Goal: Task Accomplishment & Management: Complete application form

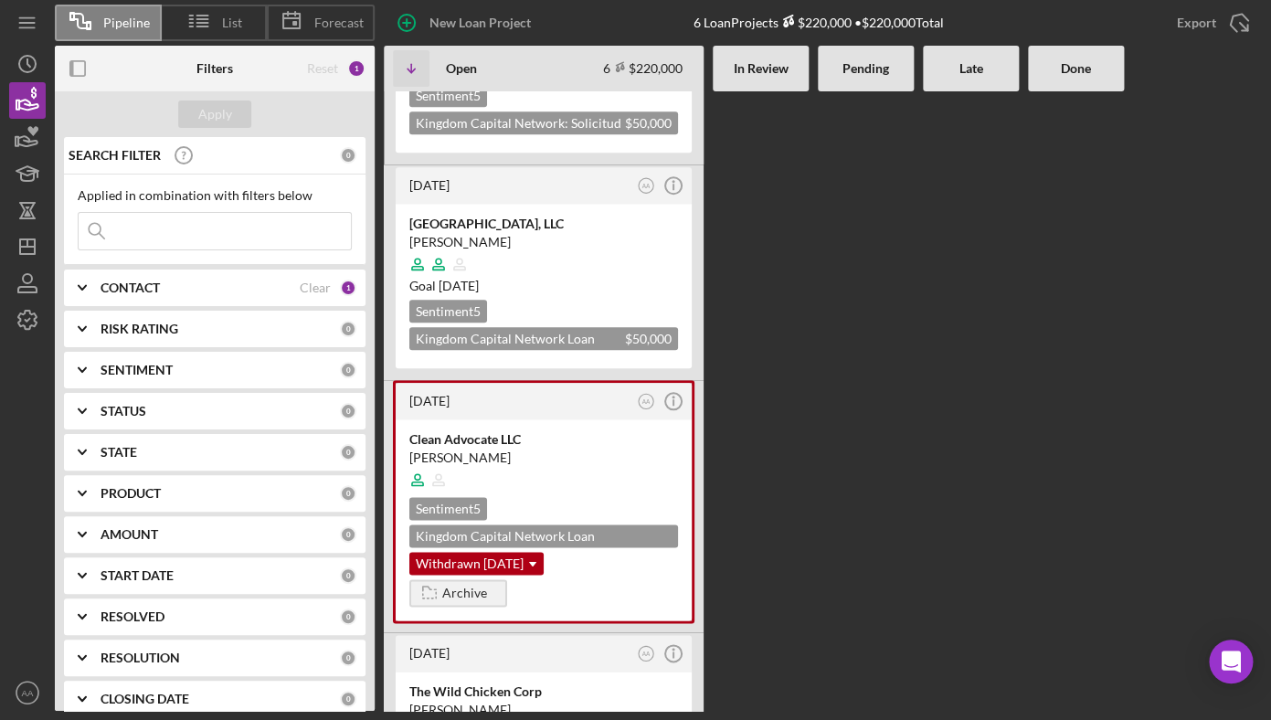
scroll to position [664, 0]
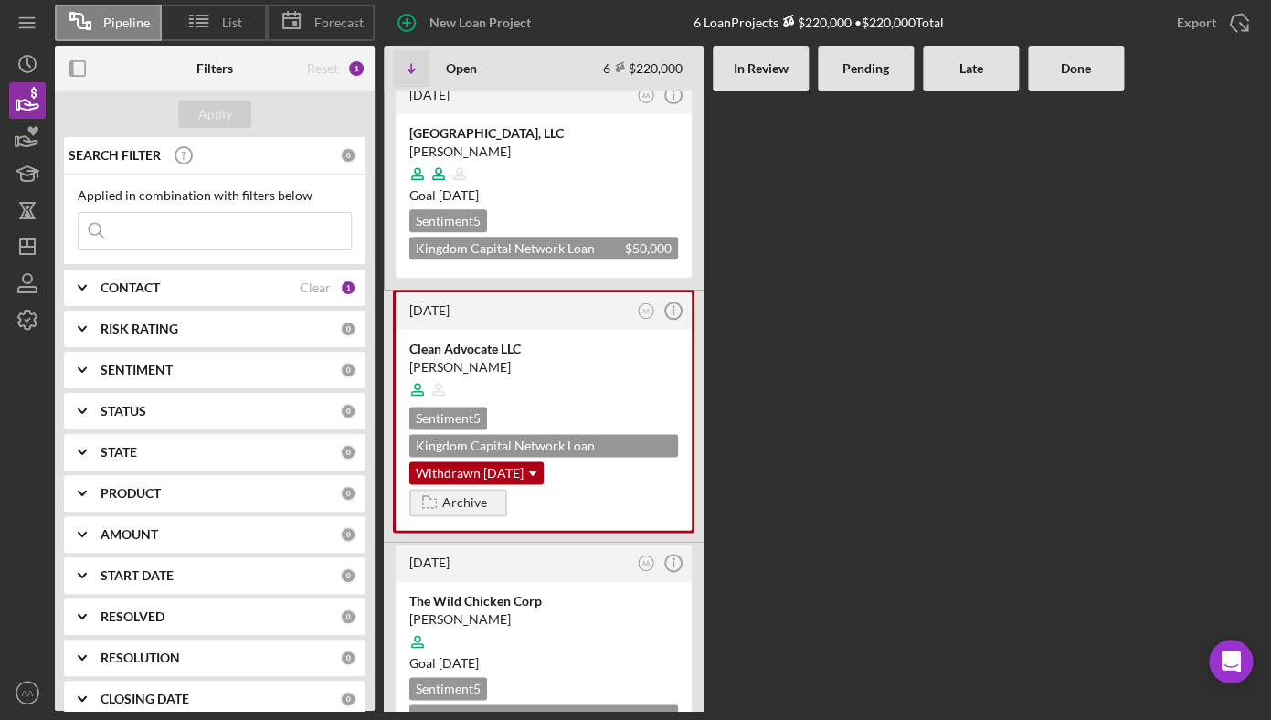
click at [268, 238] on input at bounding box center [215, 231] width 272 height 37
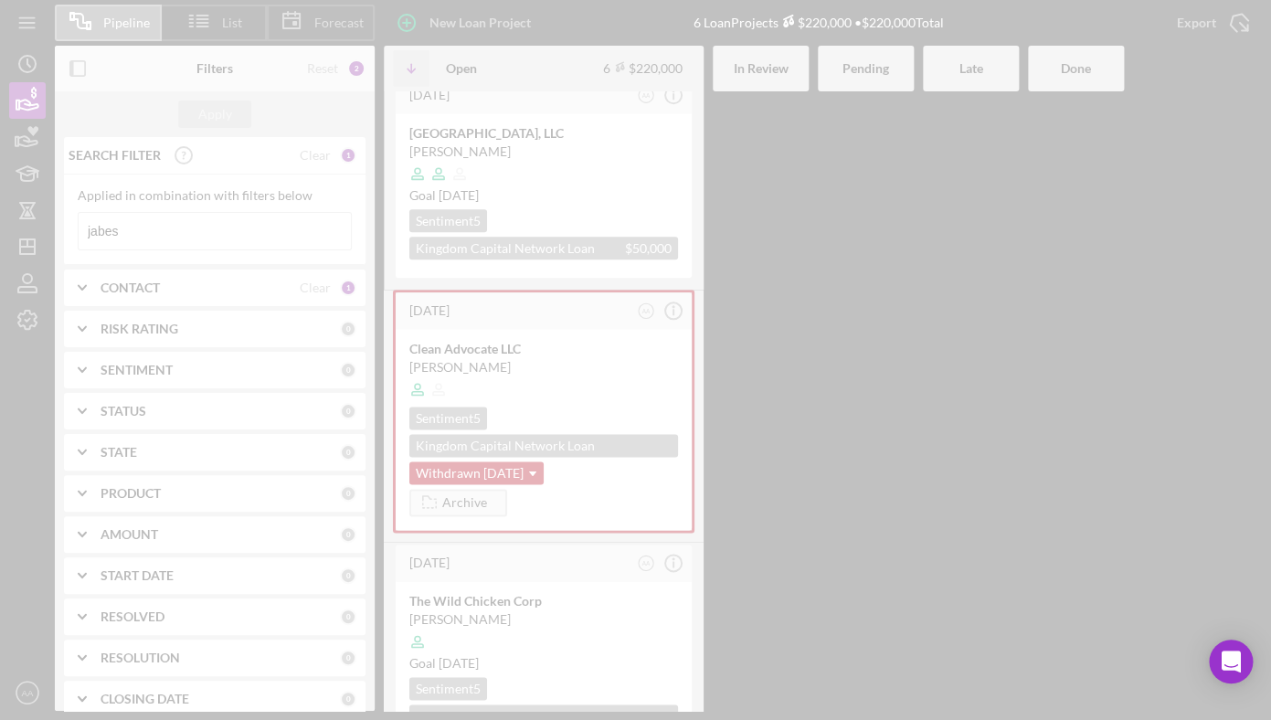
scroll to position [0, 0]
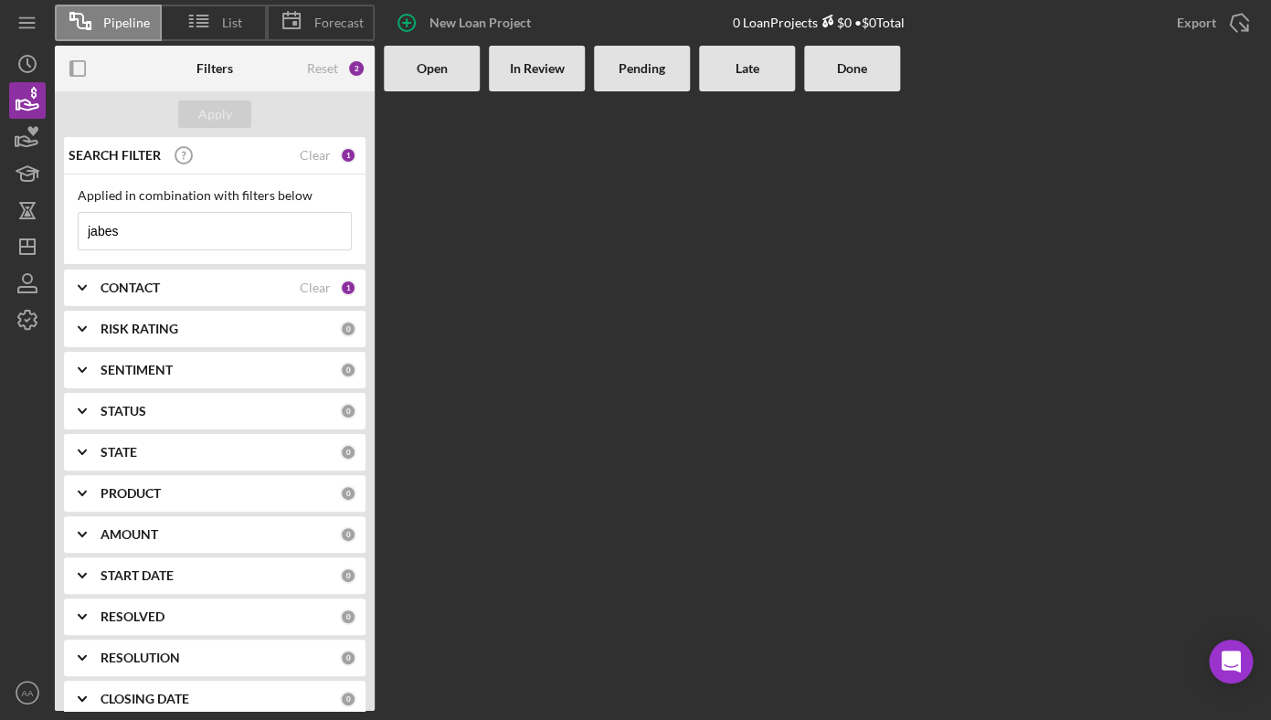
click at [170, 239] on input "jabes" at bounding box center [215, 231] width 272 height 37
type input "jabes"
click at [180, 291] on div "CONTACT" at bounding box center [200, 288] width 199 height 15
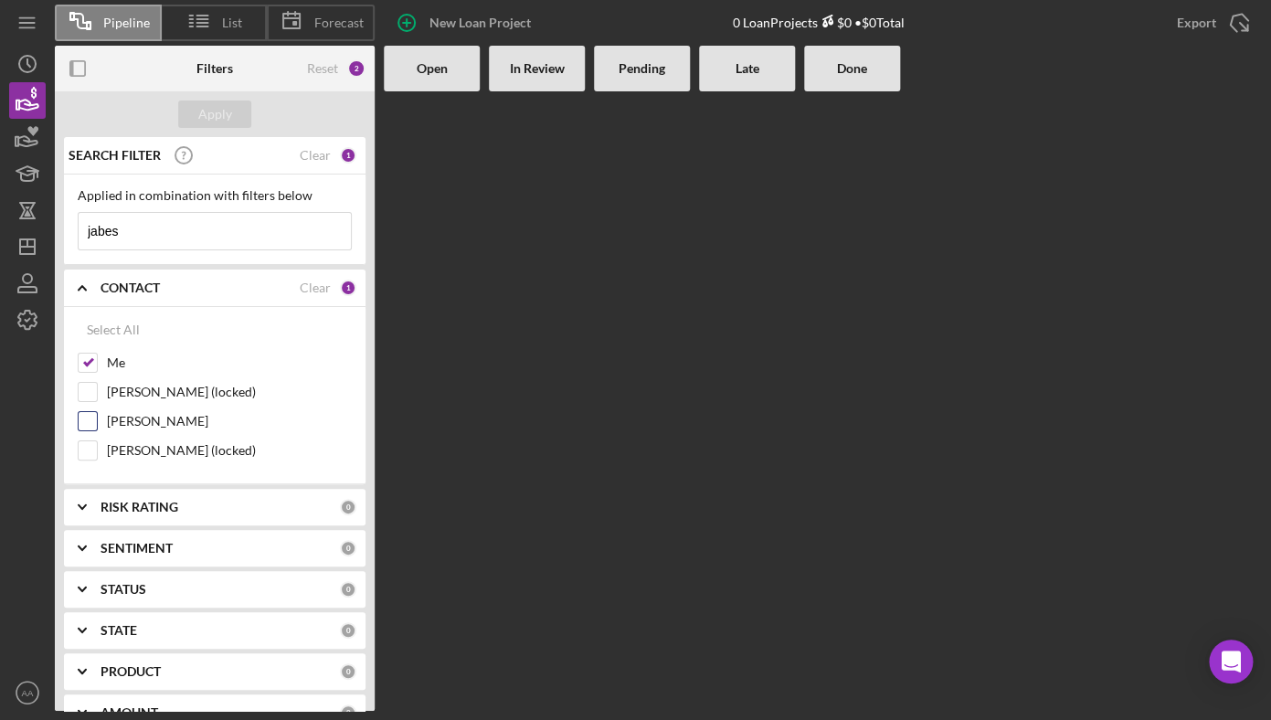
click at [150, 420] on label "[PERSON_NAME]" at bounding box center [229, 421] width 245 height 18
click at [97, 420] on input "[PERSON_NAME]" at bounding box center [88, 421] width 18 height 18
checkbox input "true"
click at [228, 125] on div "Apply" at bounding box center [215, 114] width 34 height 27
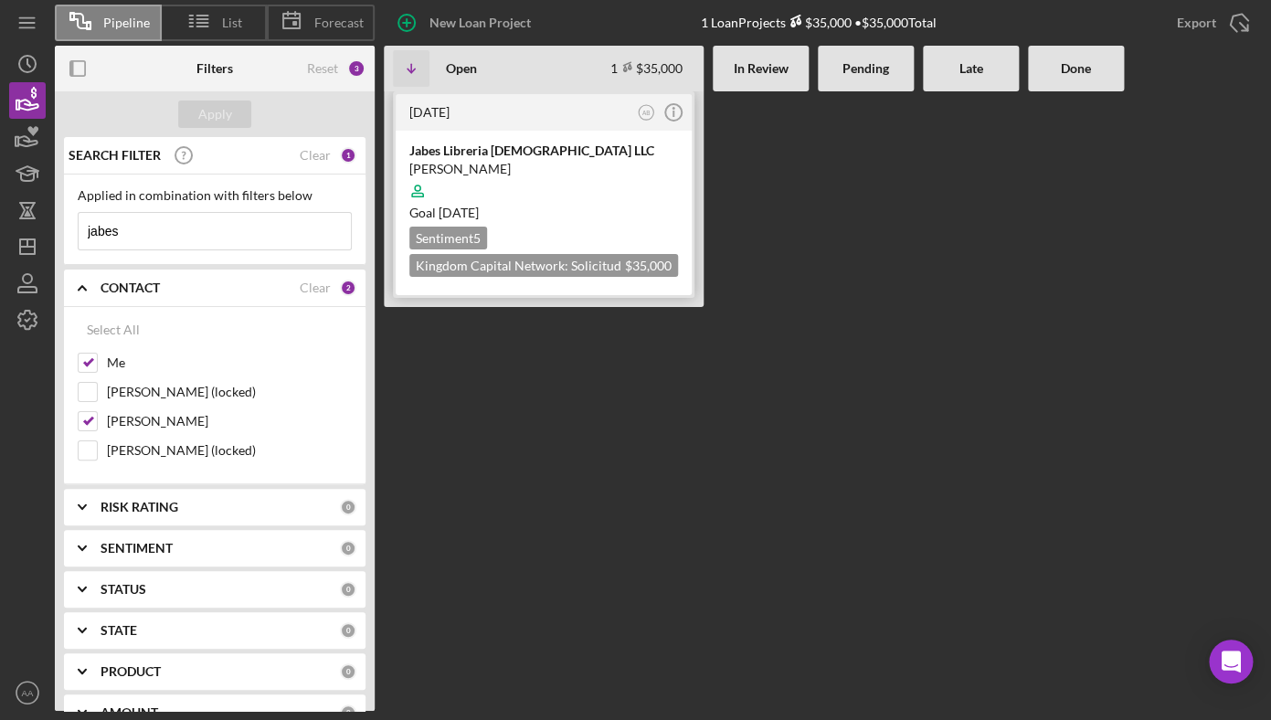
click at [524, 234] on div "Sentiment 5 Kingdom Capital Network: Solicitud de préstamo - Español $35,000 $3…" at bounding box center [543, 252] width 269 height 50
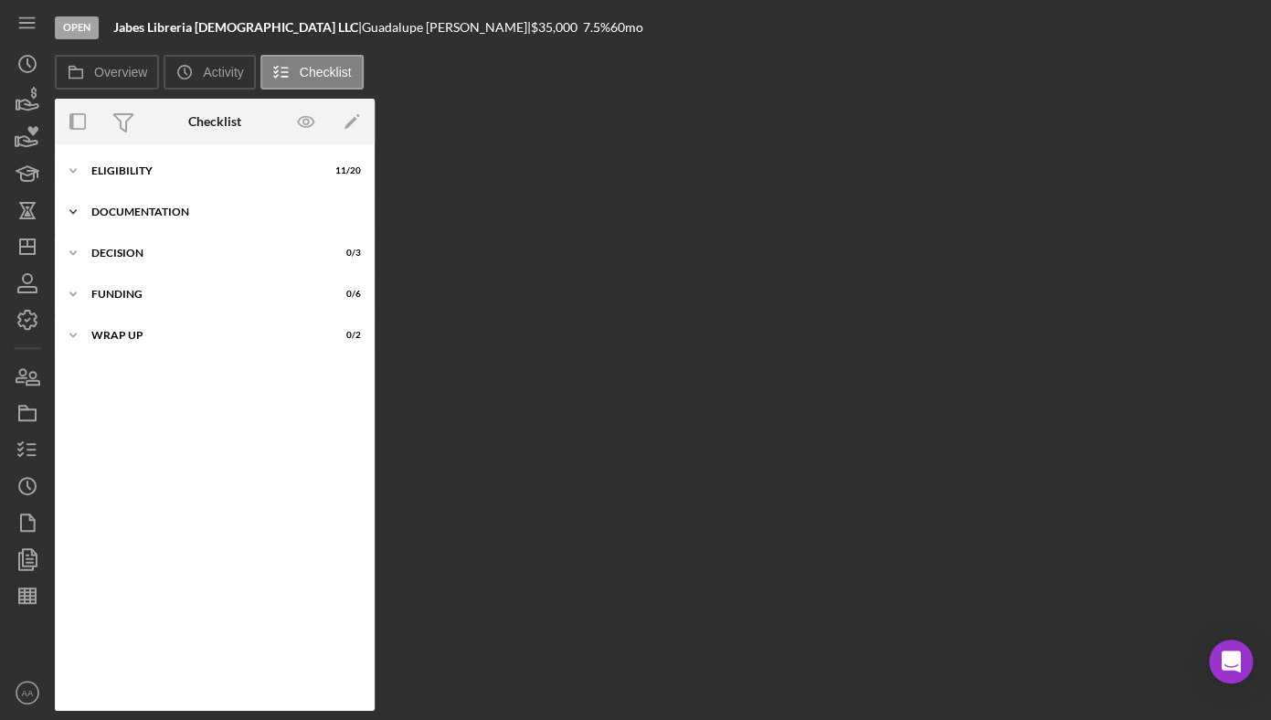
click at [197, 218] on div "Icon/Expander DOCUMENTATION 0 / 9" at bounding box center [215, 212] width 320 height 37
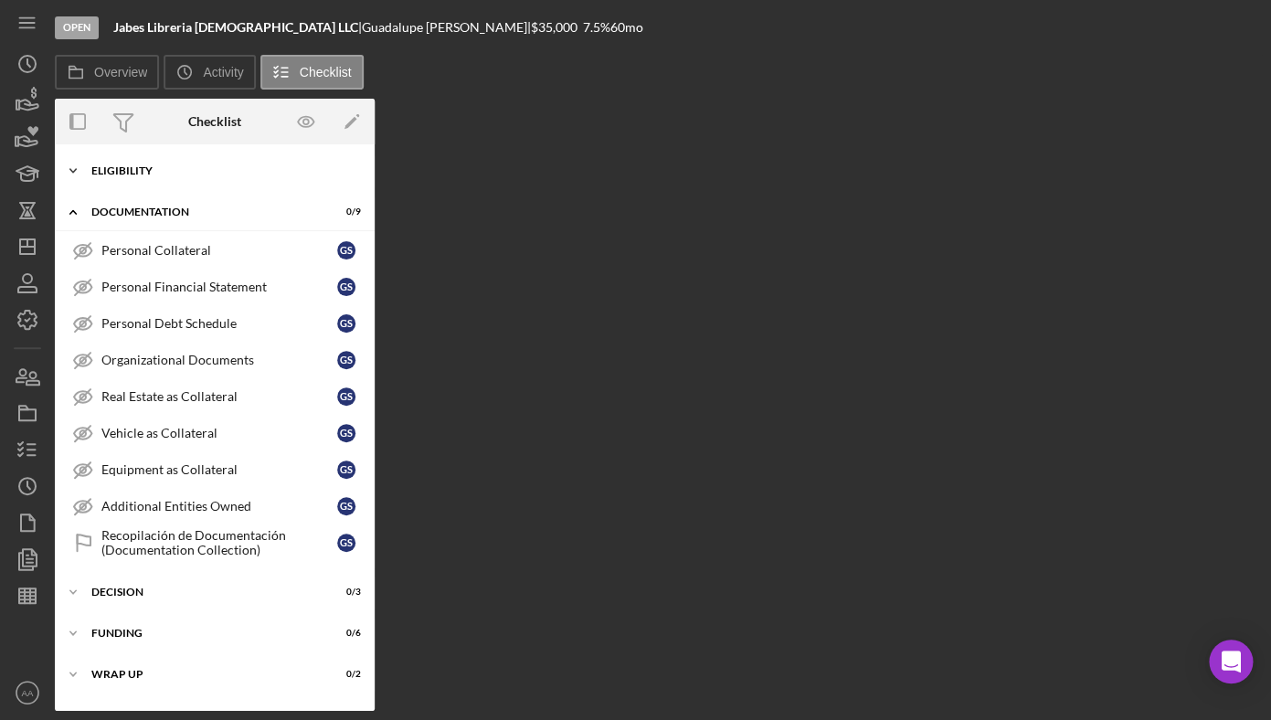
click at [121, 160] on div "Icon/Expander ELIGIBILITY 11 / 20" at bounding box center [215, 171] width 320 height 37
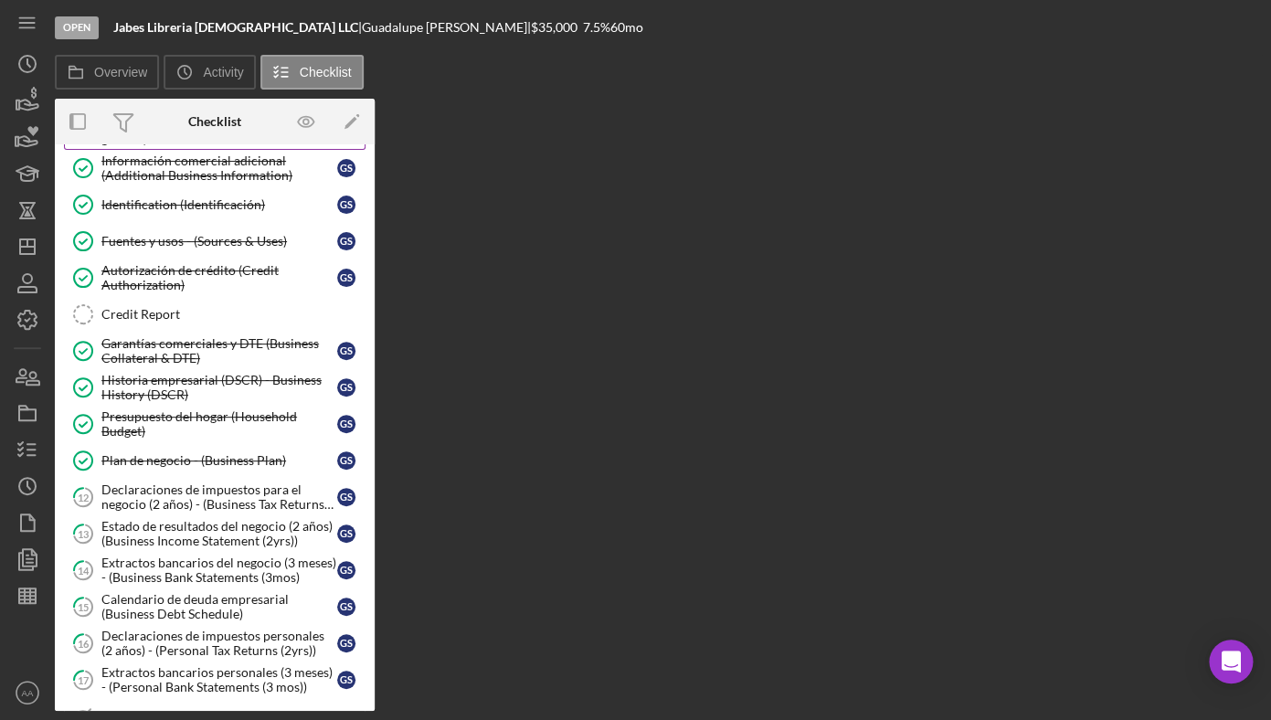
scroll to position [235, 0]
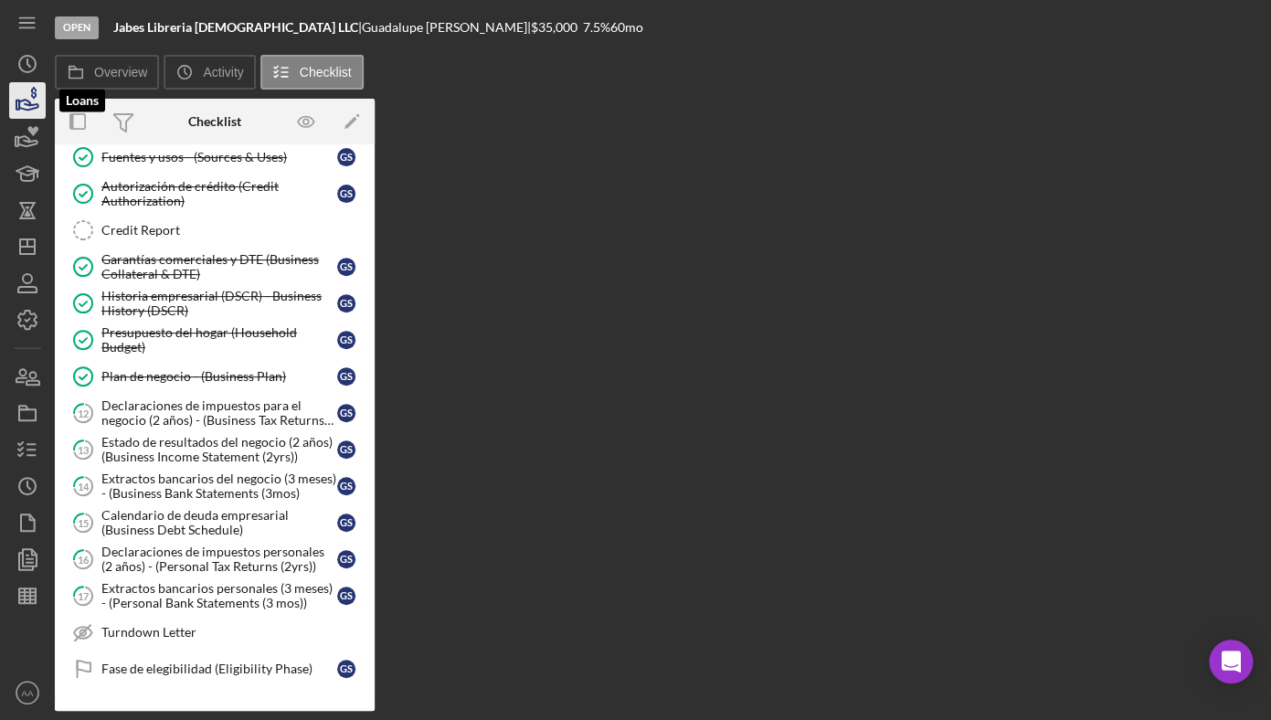
click at [37, 110] on icon "button" at bounding box center [28, 101] width 46 height 46
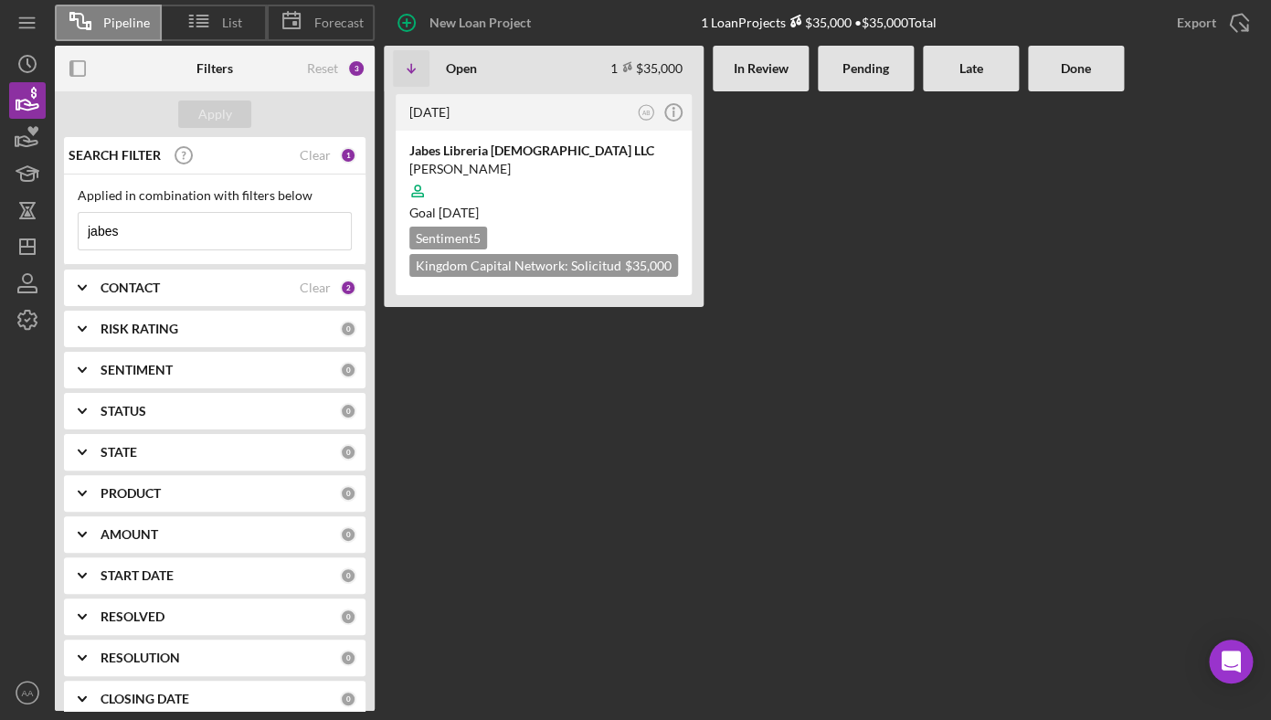
drag, startPoint x: 204, startPoint y: 236, endPoint x: -45, endPoint y: 236, distance: 248.6
click at [79, 236] on input "jabes" at bounding box center [215, 231] width 272 height 37
type input "[GEOGRAPHIC_DATA]"
click at [604, 176] on div at bounding box center [543, 191] width 269 height 35
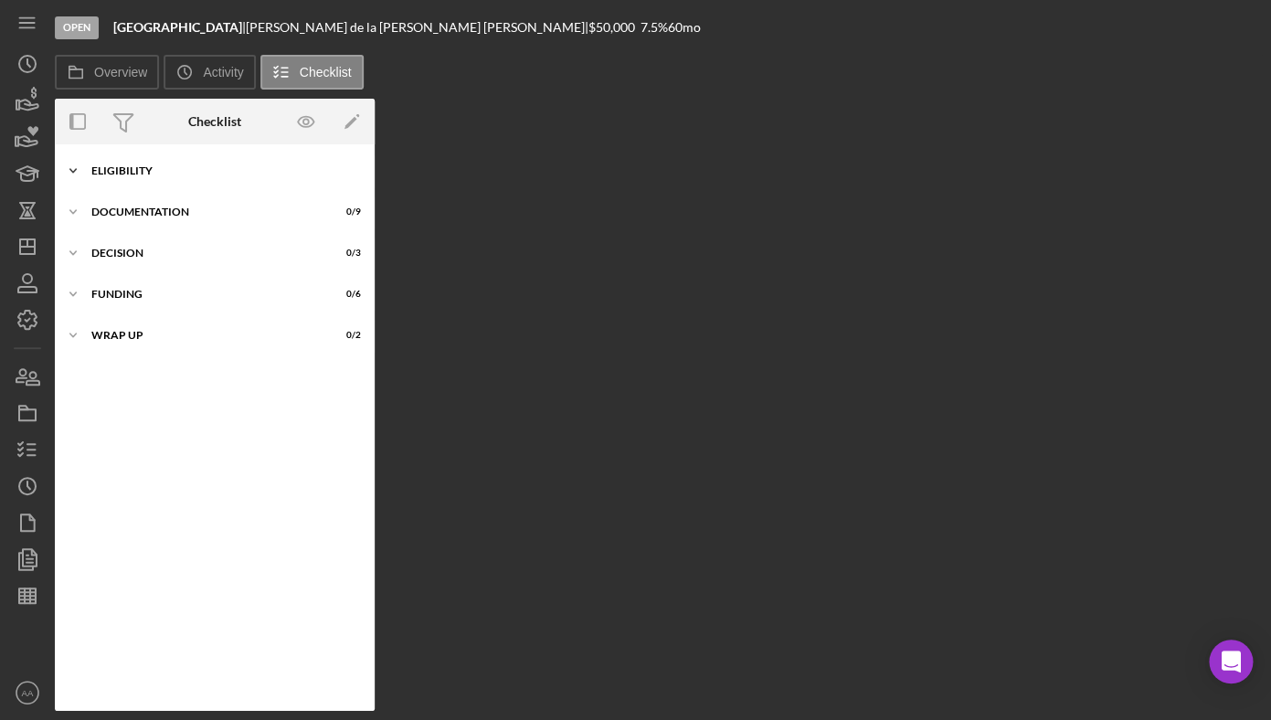
click at [71, 181] on icon "Icon/Expander" at bounding box center [73, 171] width 37 height 37
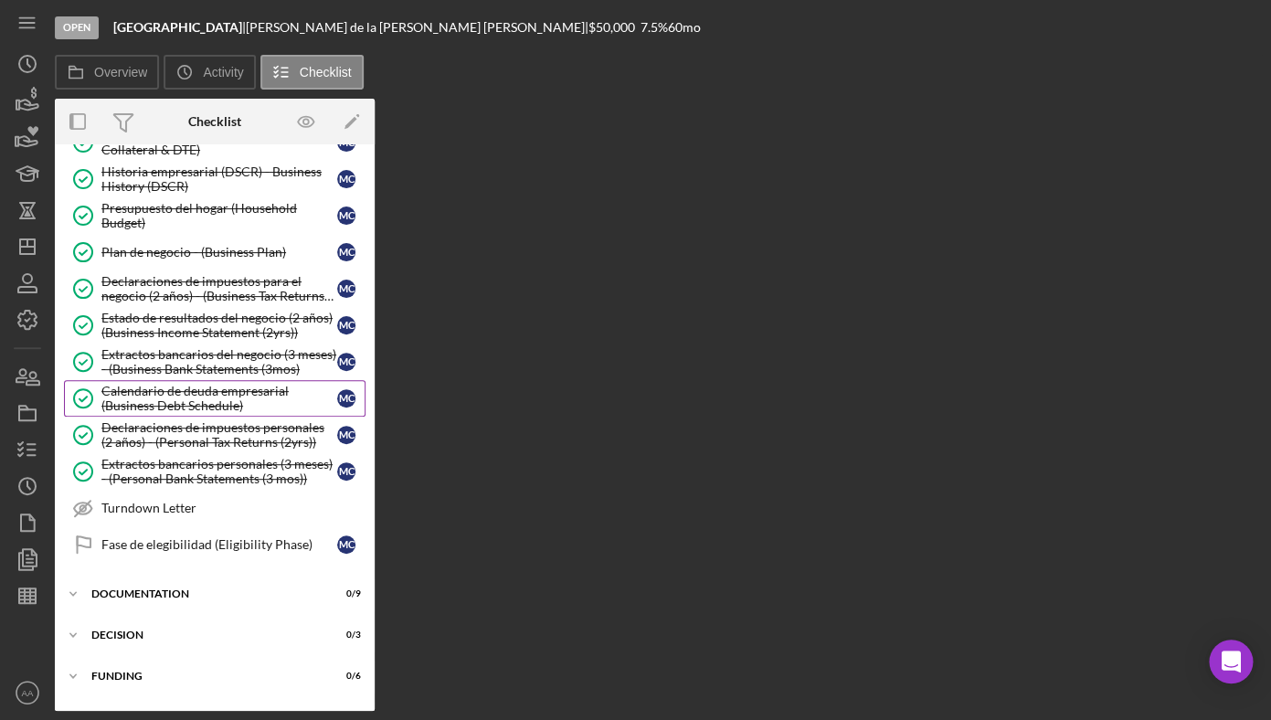
scroll to position [394, 0]
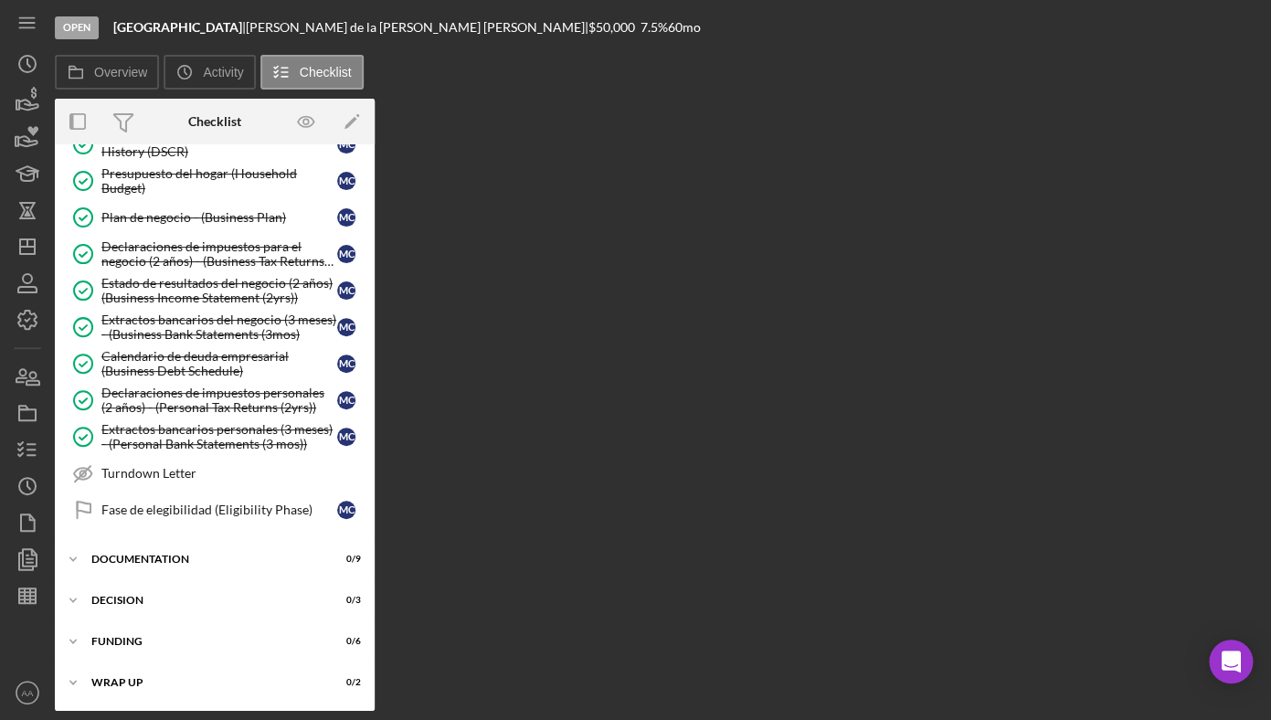
click at [1207, 130] on div "Overview Internal Workflow Stage Open Icon/Dropdown Arrow Archive (can unarchiv…" at bounding box center [658, 405] width 1207 height 612
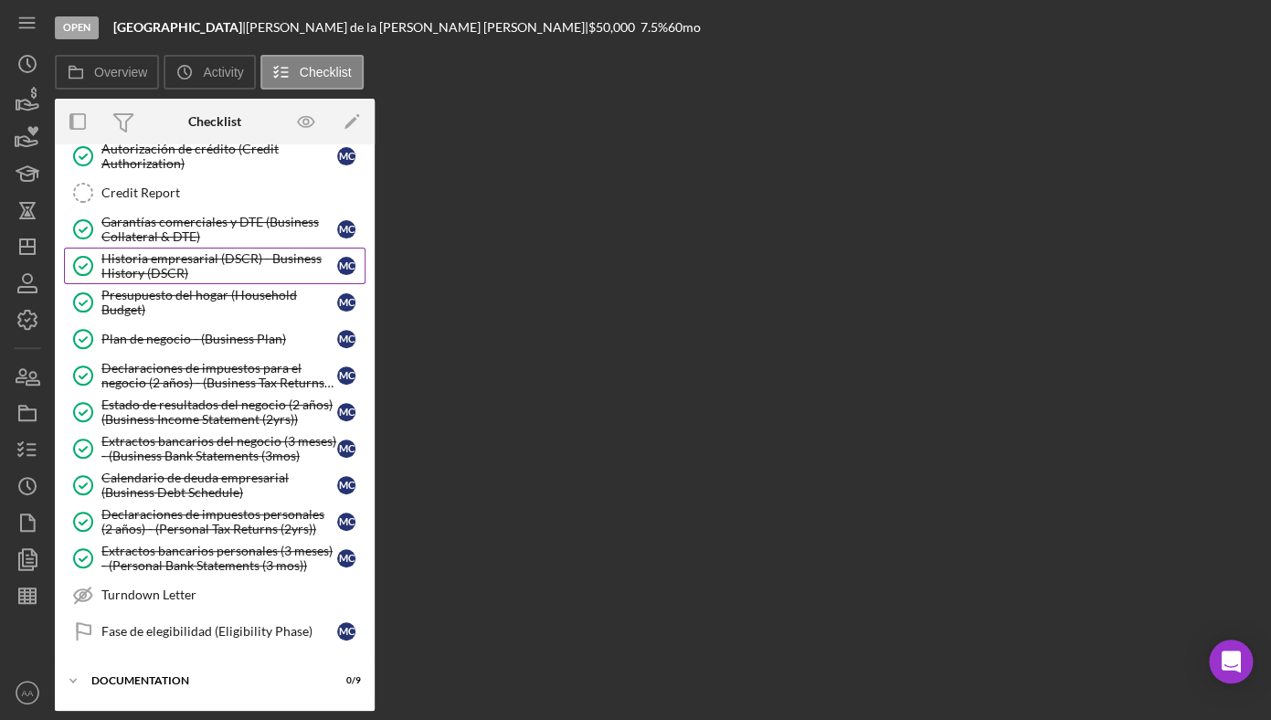
scroll to position [339, 0]
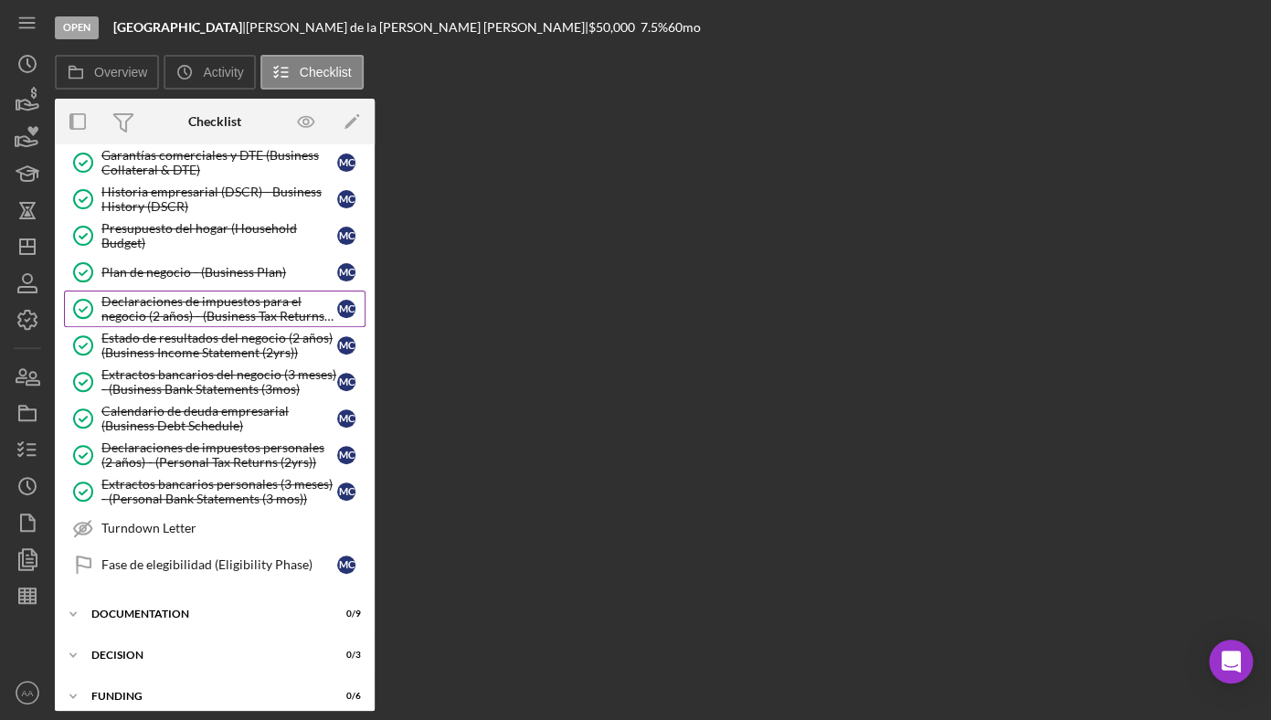
click at [203, 308] on div "Declaraciones de impuestos para el negocio (2 años) - (Business Tax Returns (2y…" at bounding box center [219, 308] width 236 height 29
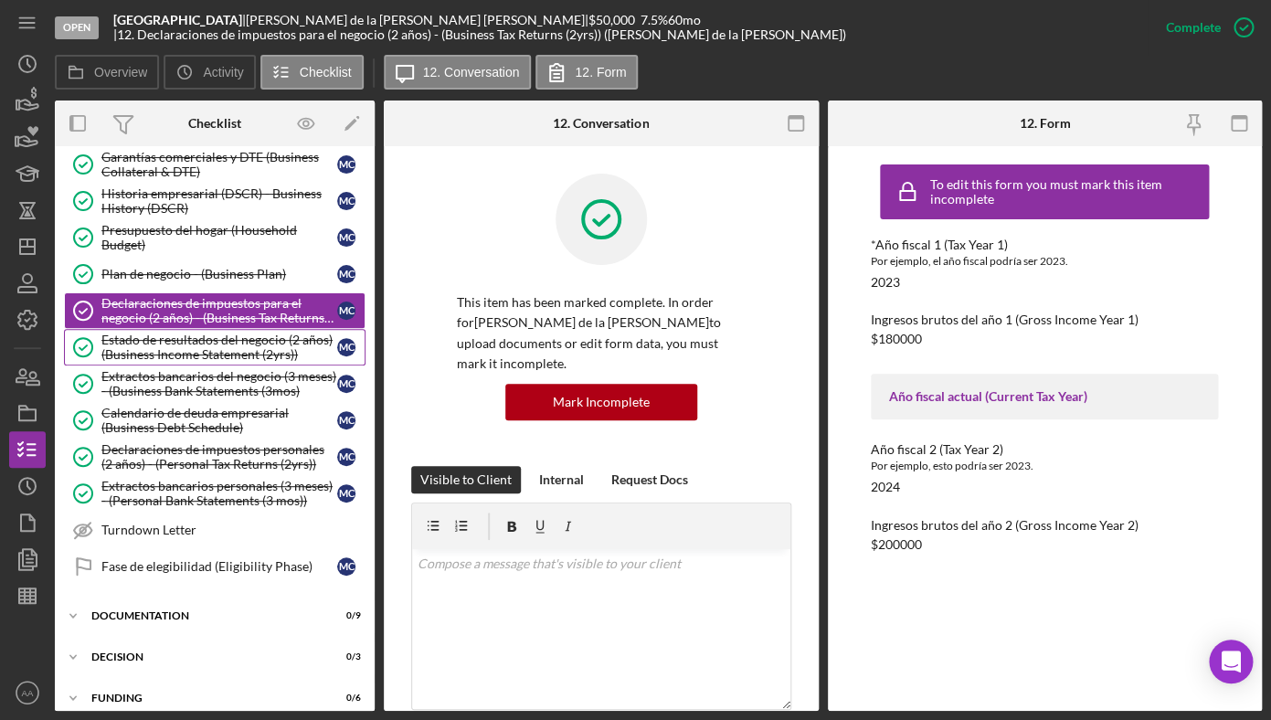
click at [175, 343] on div "Estado de resultados del negocio (2 años) (Business Income Statement (2yrs))" at bounding box center [219, 347] width 236 height 29
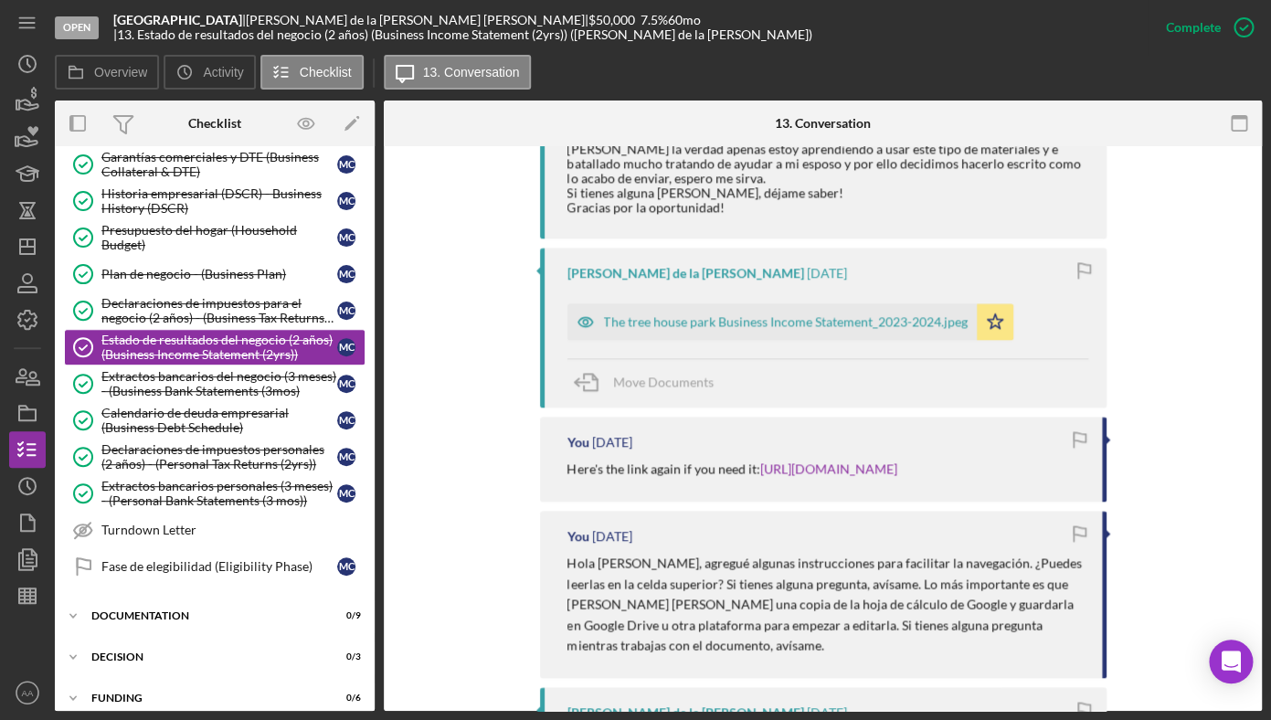
scroll to position [1118, 0]
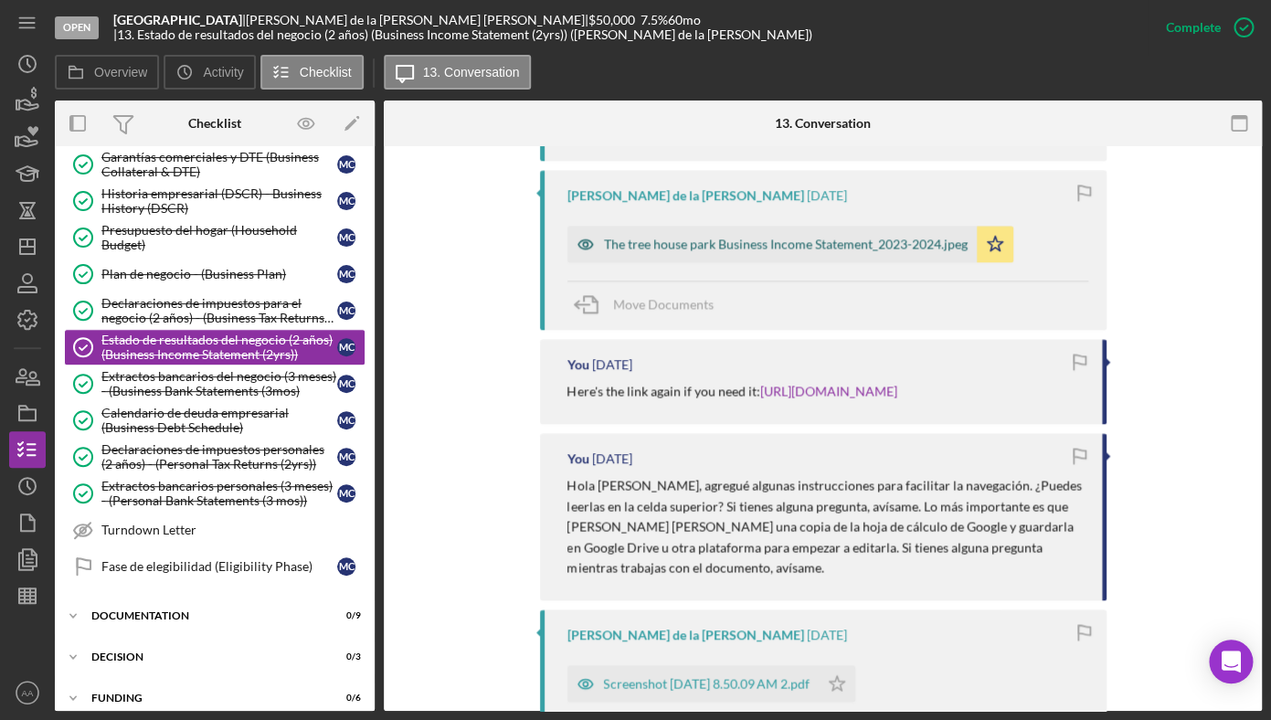
click at [685, 237] on div "The tree house park Business Income Statement_2023-2024.jpeg" at bounding box center [786, 244] width 364 height 15
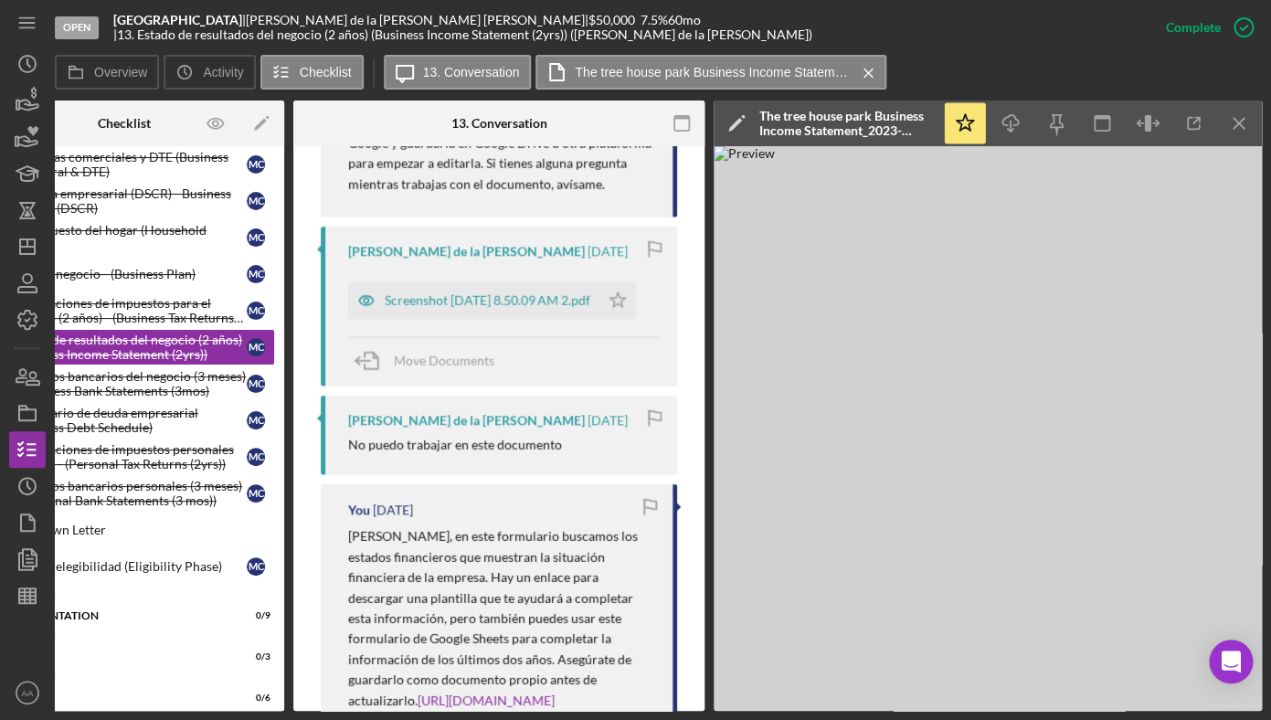
scroll to position [1768, 0]
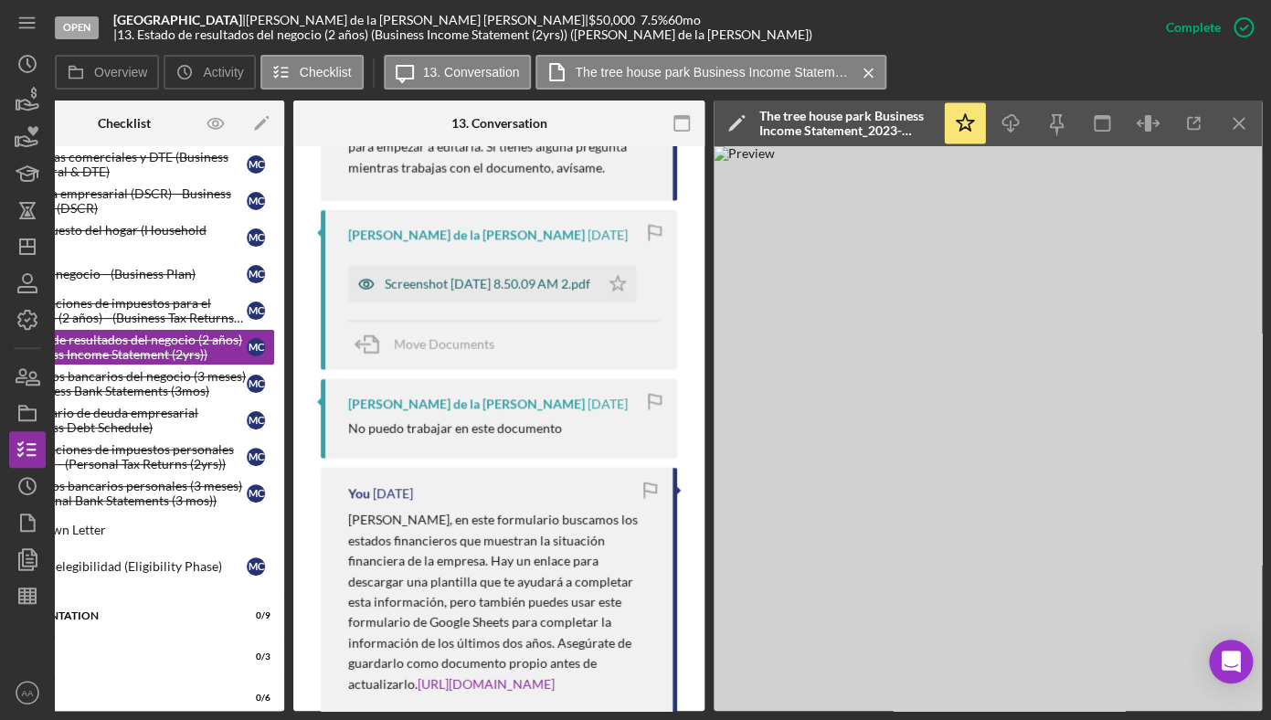
click at [449, 292] on div "Screenshot [DATE] 8.50.09 AM 2.pdf" at bounding box center [488, 284] width 206 height 15
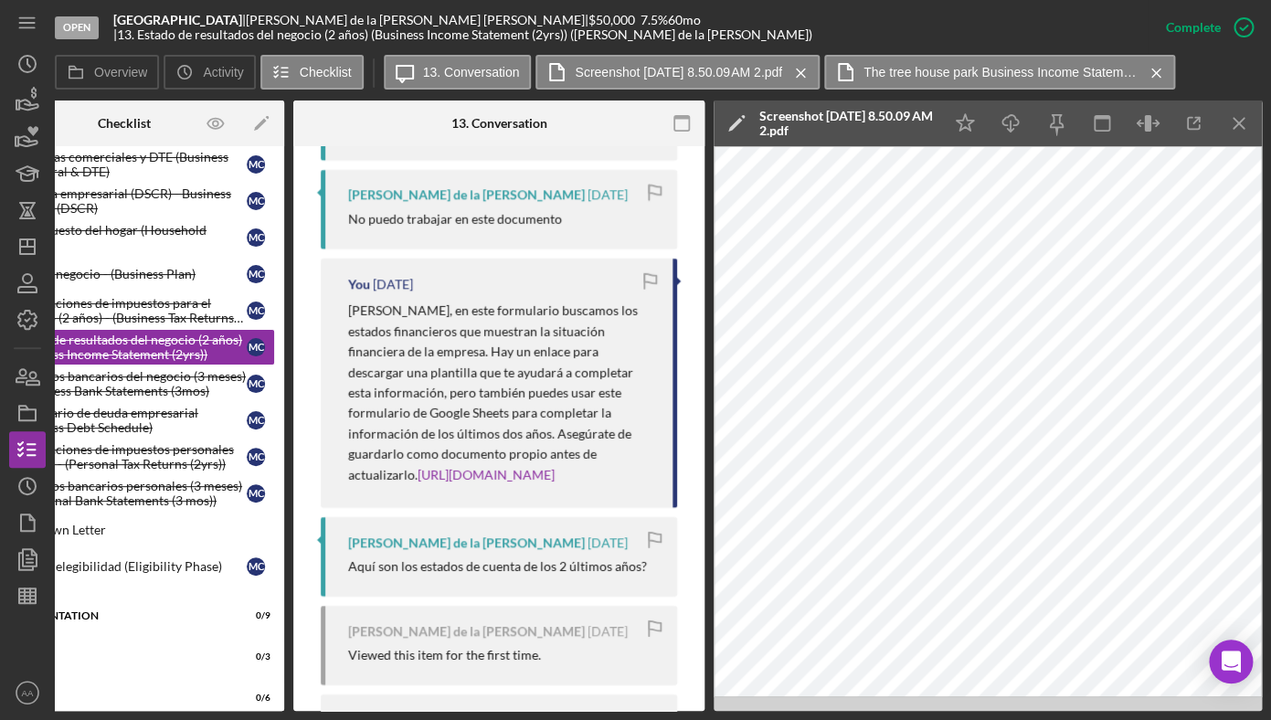
scroll to position [2271, 0]
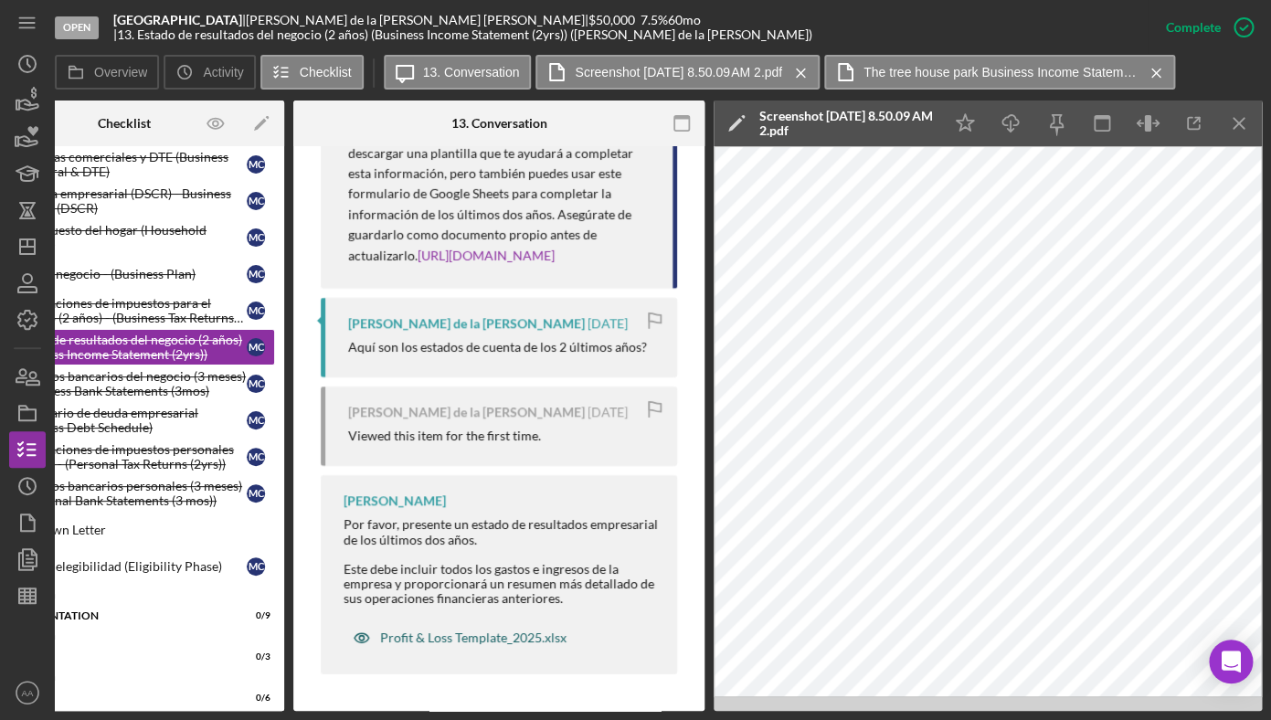
click at [466, 631] on div "Profit & Loss Template_2025.xlsx" at bounding box center [473, 638] width 186 height 15
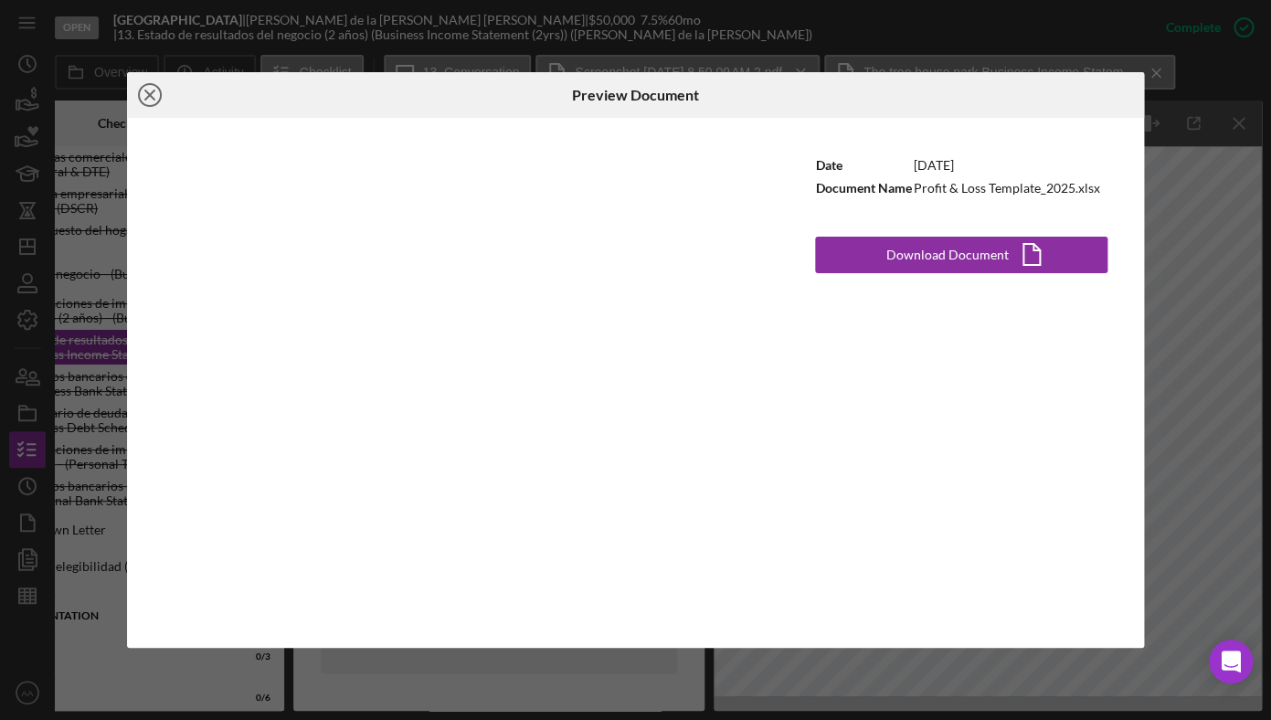
click at [152, 93] on line at bounding box center [149, 94] width 9 height 9
